Goal: Check status: Check status

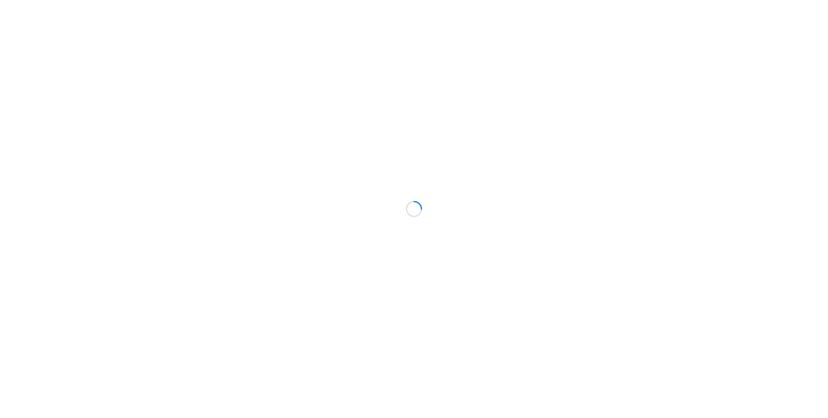
click at [377, 171] on div at bounding box center [414, 209] width 828 height 418
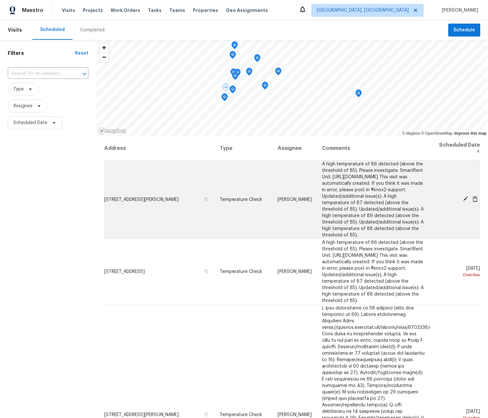
click at [465, 201] on icon at bounding box center [464, 199] width 5 height 5
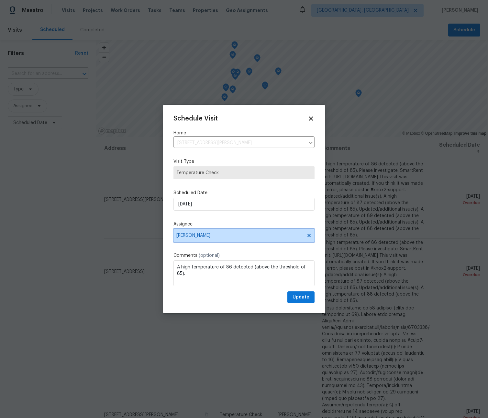
click at [246, 236] on span "[PERSON_NAME]" at bounding box center [239, 235] width 127 height 5
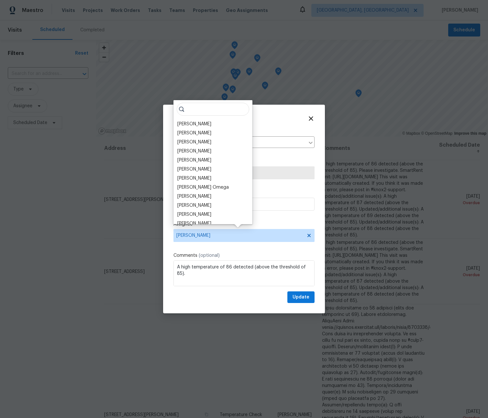
click at [385, 256] on div at bounding box center [244, 209] width 488 height 418
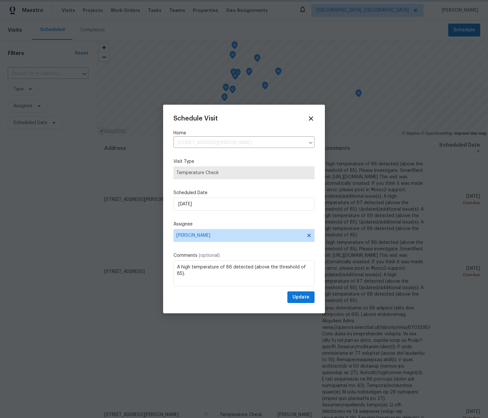
click at [385, 256] on div at bounding box center [244, 209] width 488 height 418
click at [312, 115] on icon at bounding box center [310, 118] width 7 height 7
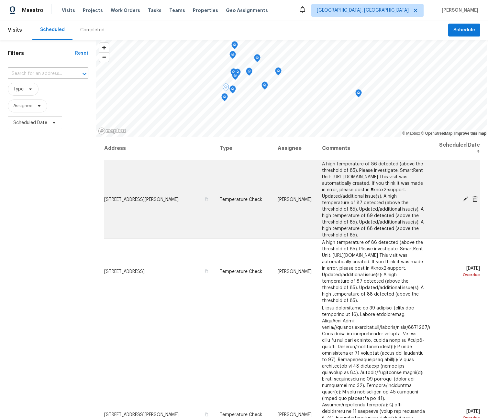
click at [464, 202] on icon at bounding box center [464, 199] width 5 height 5
click at [475, 202] on icon at bounding box center [474, 199] width 5 height 6
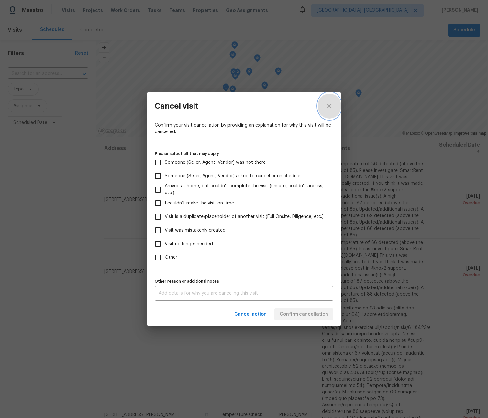
click at [328, 106] on icon "close" at bounding box center [329, 106] width 8 height 8
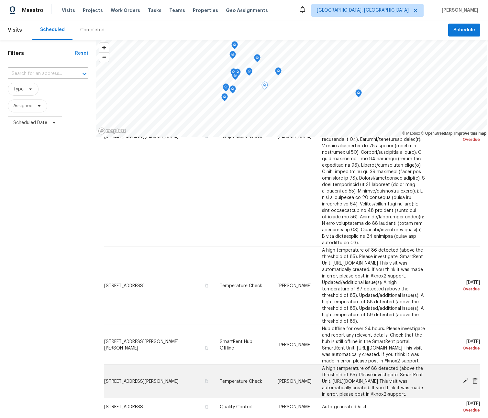
scroll to position [211, 0]
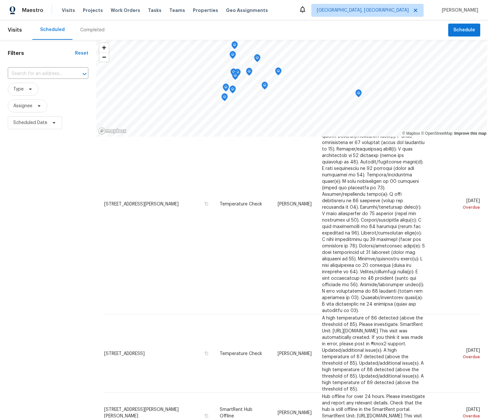
click at [56, 26] on div "Scheduled" at bounding box center [52, 29] width 40 height 19
click at [84, 25] on div "Completed" at bounding box center [92, 29] width 40 height 19
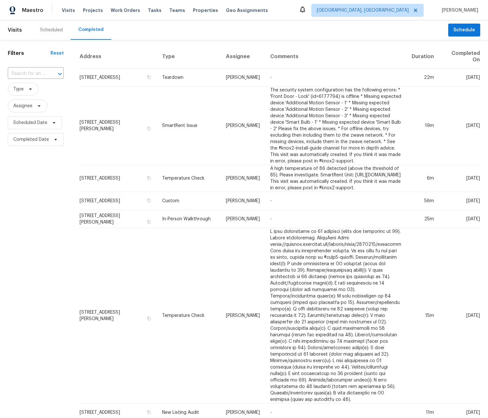
click at [47, 29] on div "Scheduled" at bounding box center [51, 30] width 23 height 6
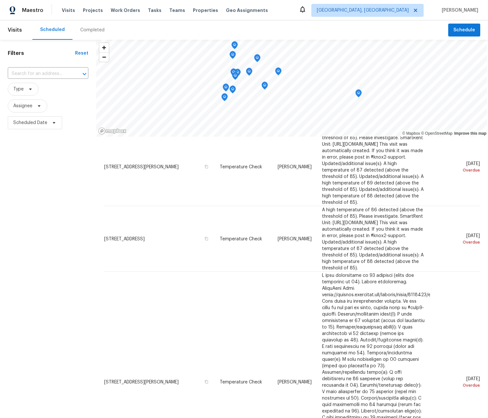
scroll to position [40, 0]
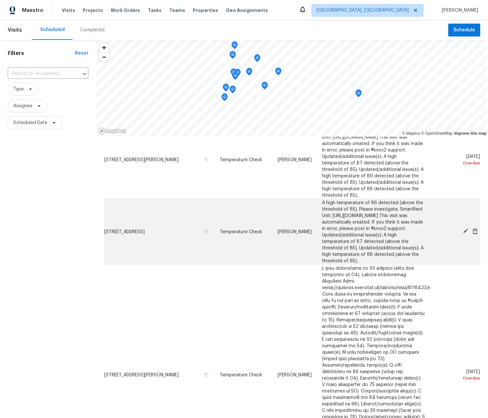
click at [474, 234] on icon at bounding box center [474, 231] width 5 height 6
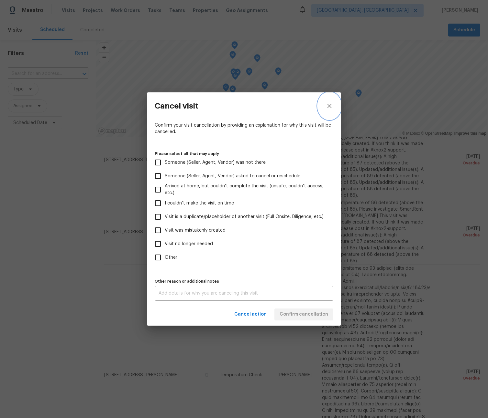
click at [332, 103] on icon "close" at bounding box center [329, 106] width 8 height 8
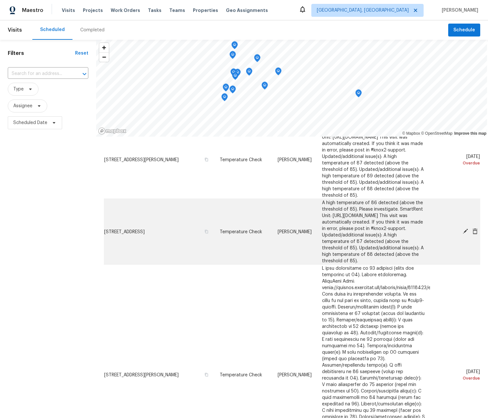
click at [465, 234] on icon at bounding box center [465, 232] width 6 height 6
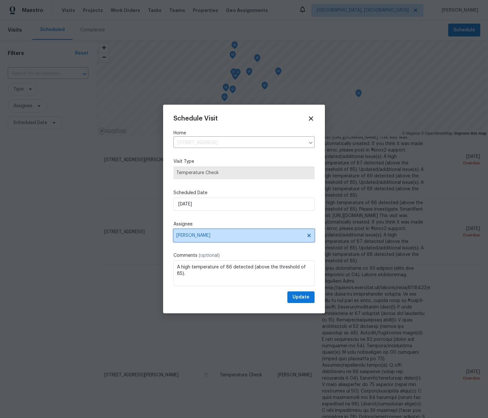
click at [207, 237] on span "[PERSON_NAME]" at bounding box center [239, 235] width 127 height 5
type input "t"
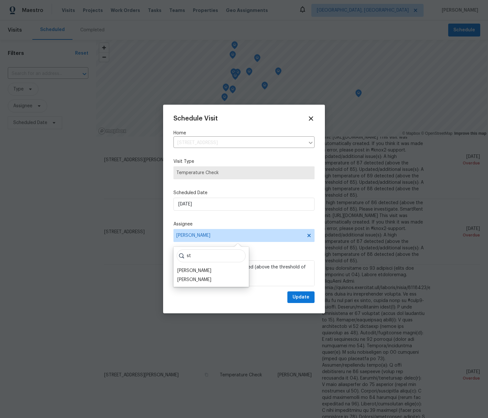
type input "s"
type input "Tom"
click at [114, 264] on div at bounding box center [244, 209] width 488 height 418
click at [100, 223] on div at bounding box center [244, 209] width 488 height 418
click at [315, 121] on div "Schedule Visit Home 3478 White Horse Dr SE, Rio Rancho, NM 87124 ​ Visit Type T…" at bounding box center [244, 209] width 162 height 209
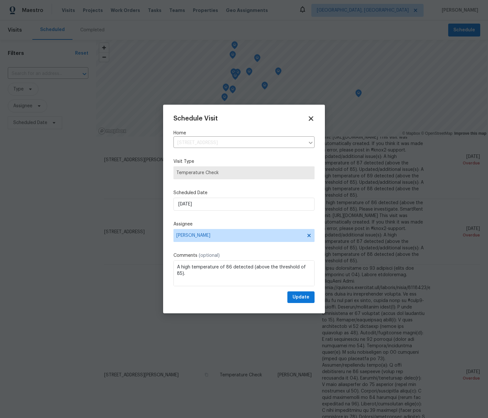
click at [313, 118] on icon at bounding box center [310, 118] width 7 height 7
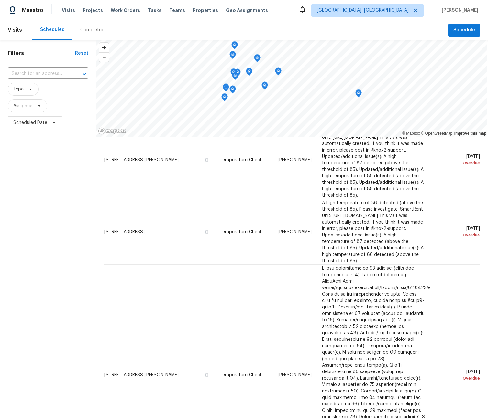
click at [266, 31] on div "Scheduled Completed" at bounding box center [240, 29] width 416 height 19
